Goal: Task Accomplishment & Management: Manage account settings

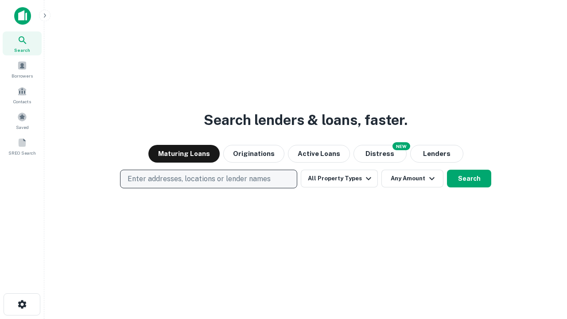
click at [208, 179] on p "Enter addresses, locations or lender names" at bounding box center [199, 179] width 143 height 11
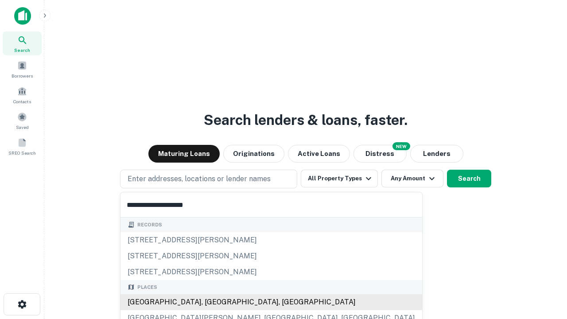
click at [212, 302] on div "[GEOGRAPHIC_DATA], [GEOGRAPHIC_DATA], [GEOGRAPHIC_DATA]" at bounding box center [271, 302] width 302 height 16
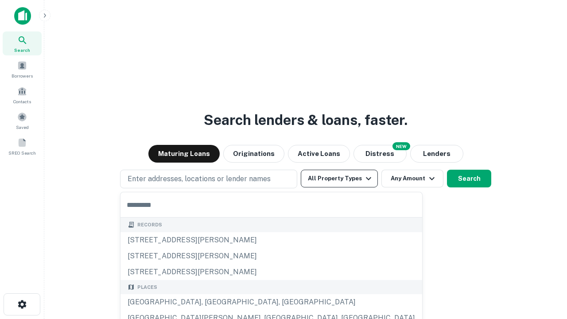
click at [339, 178] on button "All Property Types" at bounding box center [339, 179] width 77 height 18
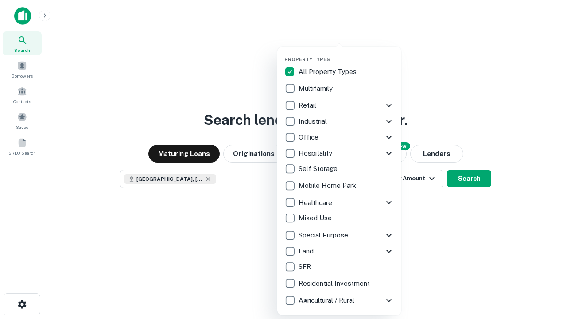
click at [346, 54] on button "button" at bounding box center [346, 54] width 124 height 0
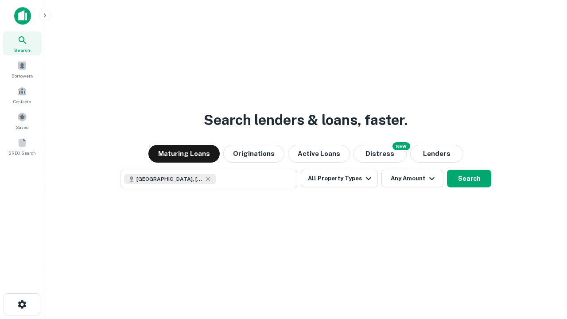
scroll to position [14, 0]
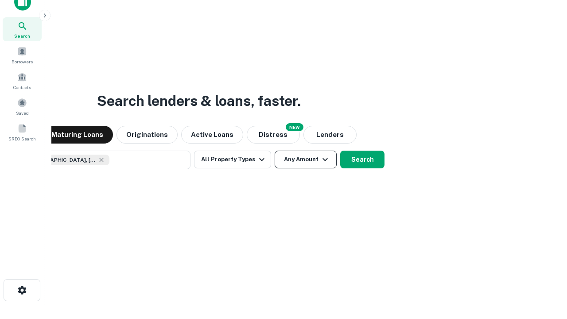
click at [275, 151] on button "Any Amount" at bounding box center [306, 160] width 62 height 18
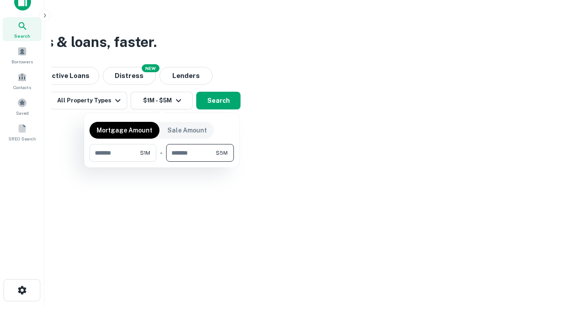
type input "*******"
click at [162, 162] on button "button" at bounding box center [161, 162] width 144 height 0
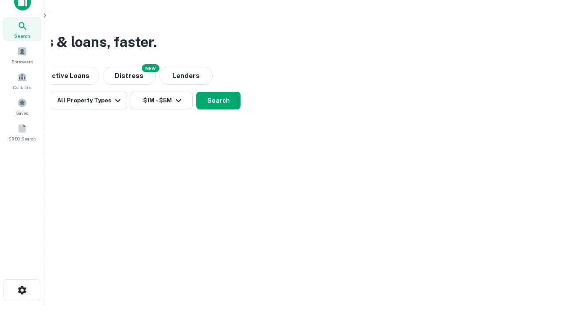
scroll to position [14, 0]
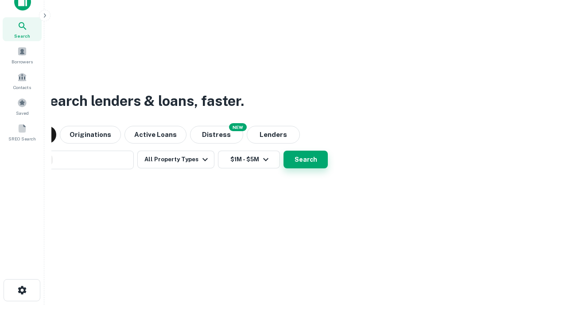
click at [283, 151] on button "Search" at bounding box center [305, 160] width 44 height 18
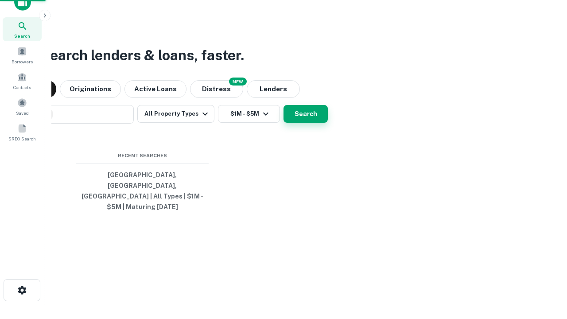
scroll to position [29, 251]
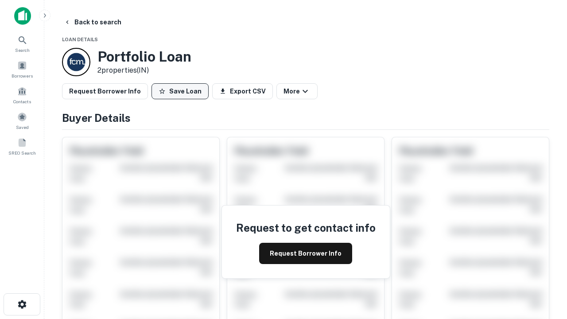
click at [180, 91] on button "Save Loan" at bounding box center [179, 91] width 57 height 16
click at [182, 91] on button "Loan Saved" at bounding box center [181, 91] width 61 height 16
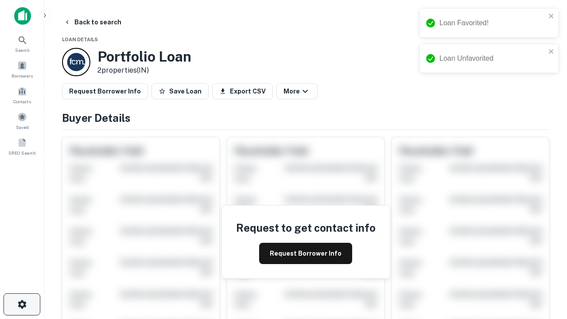
click at [22, 304] on icon "button" at bounding box center [22, 304] width 11 height 11
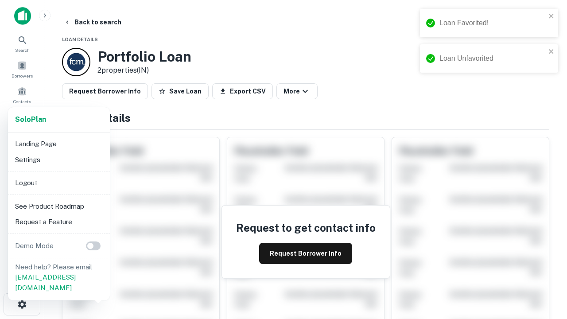
click at [58, 182] on li "Logout" at bounding box center [59, 183] width 95 height 16
